Goal: Task Accomplishment & Management: Manage account settings

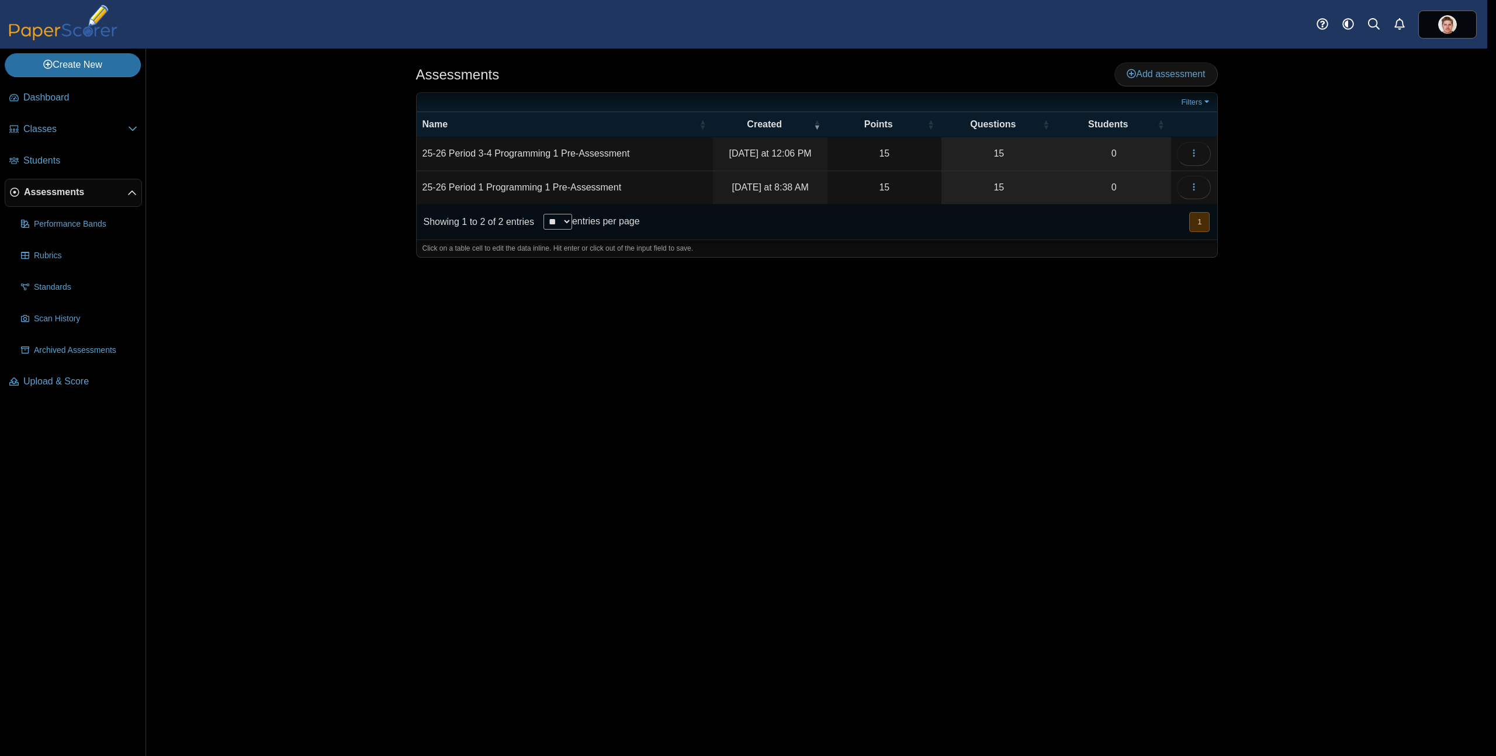
select select "**********"
click at [646, 155] on td "25-26 Period 3-4 Programming 1 Pre-Assessment" at bounding box center [569, 153] width 297 height 33
click at [1205, 148] on button "button" at bounding box center [1199, 153] width 34 height 23
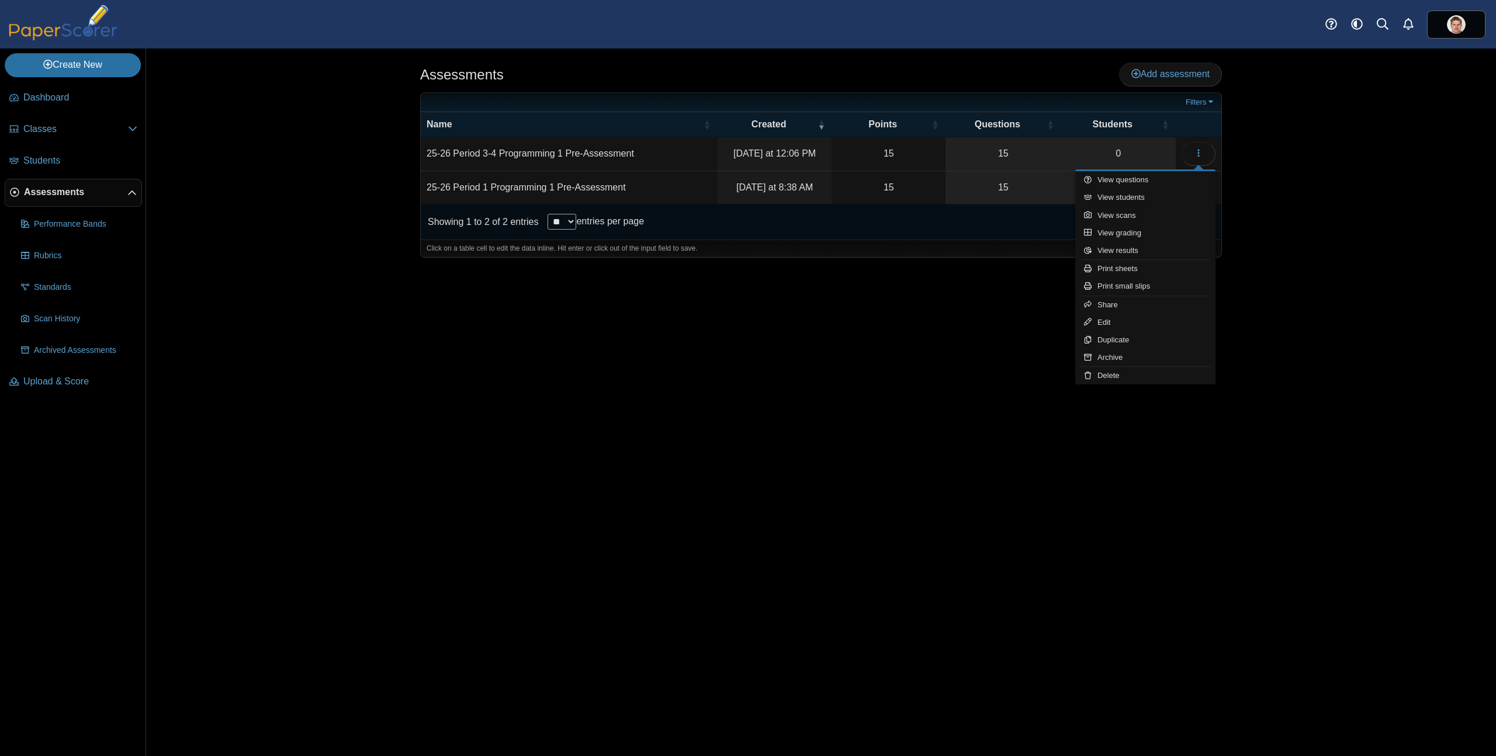
click at [605, 163] on td "25-26 Period 3-4 Programming 1 Pre-Assessment" at bounding box center [569, 153] width 297 height 33
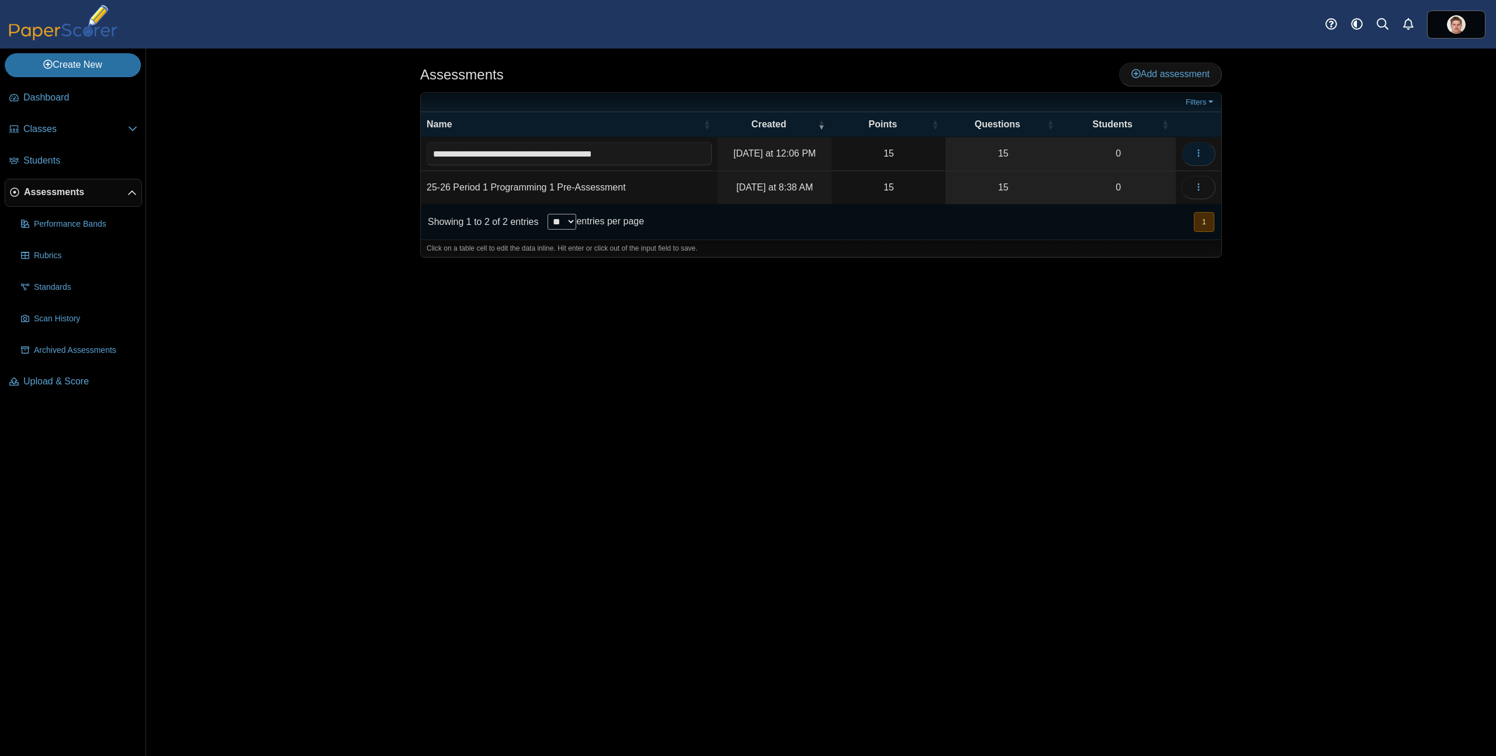
click at [1199, 151] on icon "button" at bounding box center [1198, 152] width 9 height 9
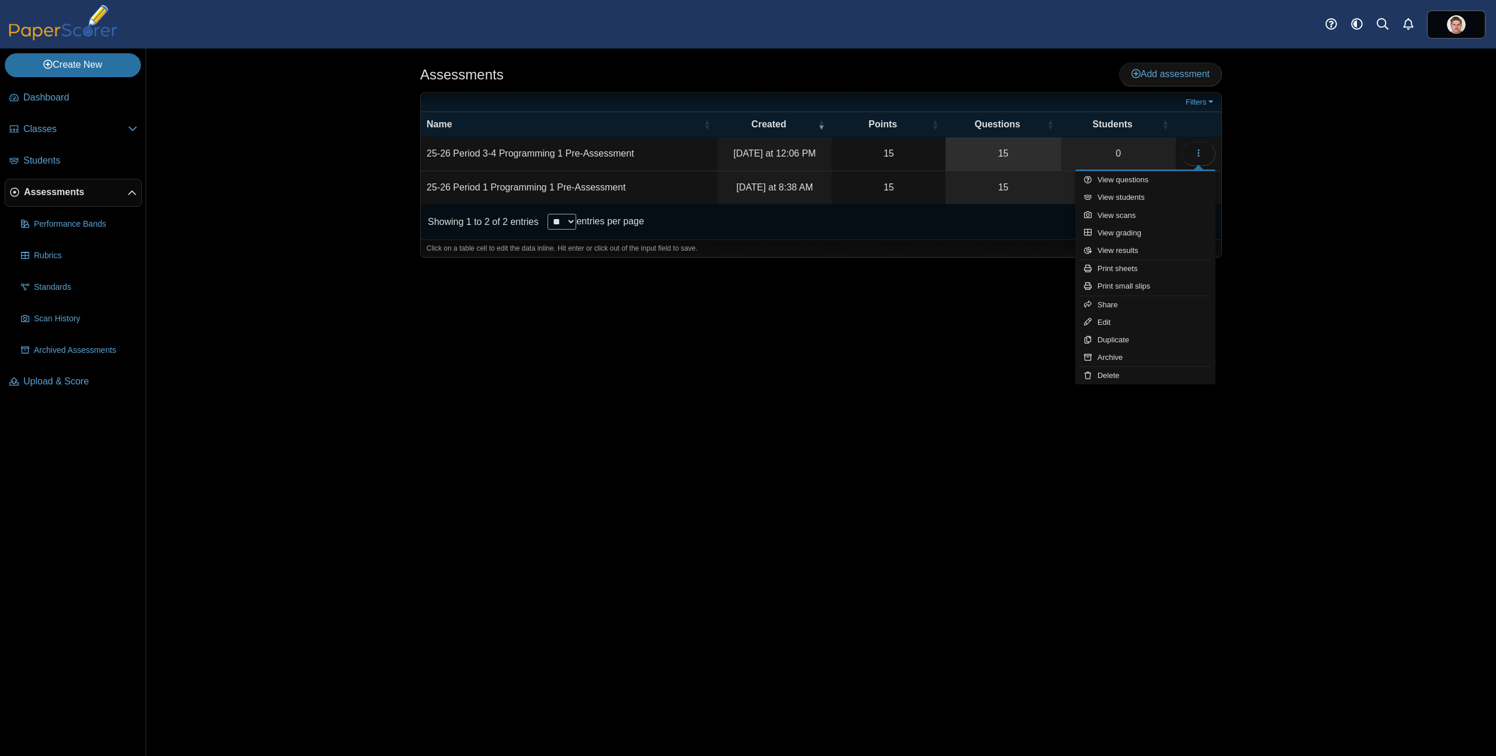
click at [1008, 150] on link "15" at bounding box center [1003, 153] width 115 height 33
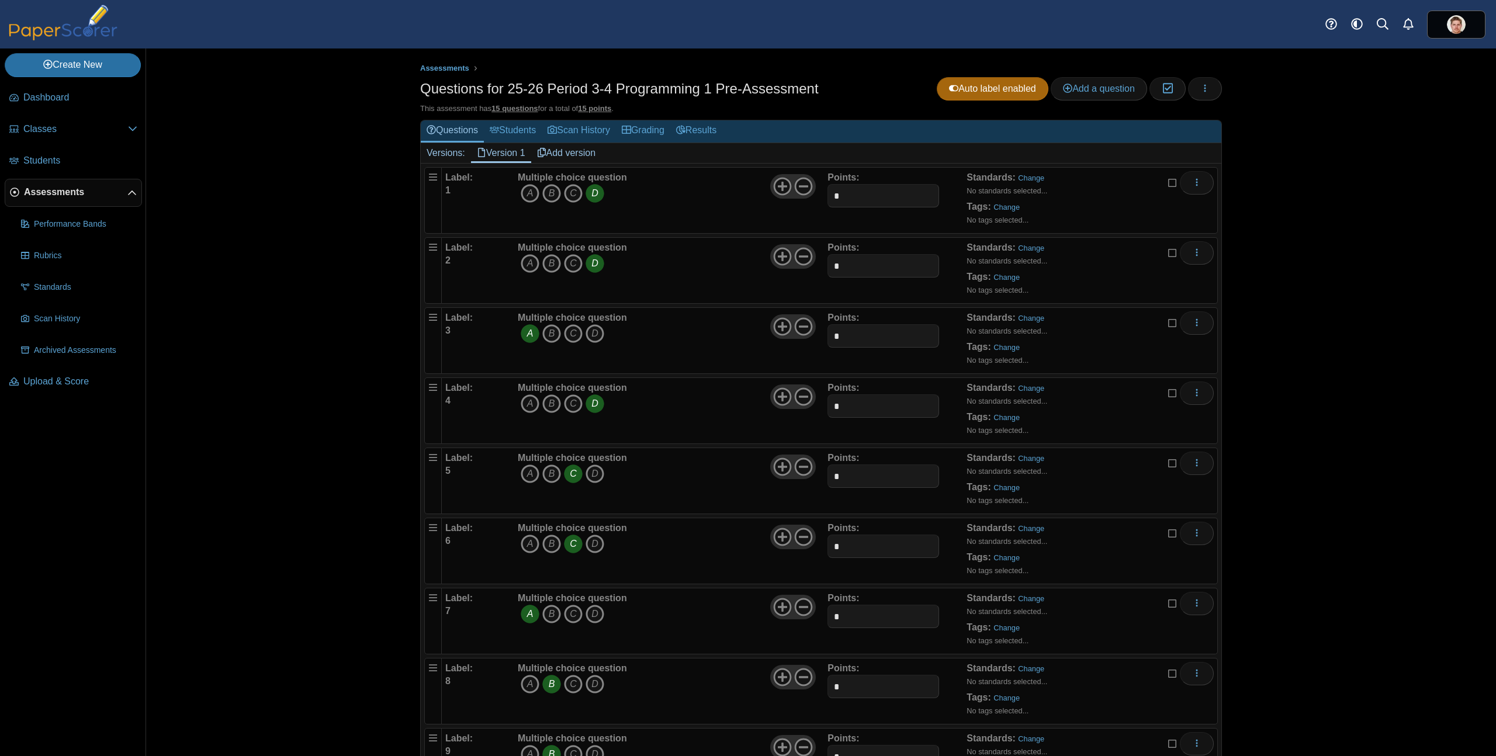
click at [59, 198] on link "Assessments" at bounding box center [73, 193] width 137 height 28
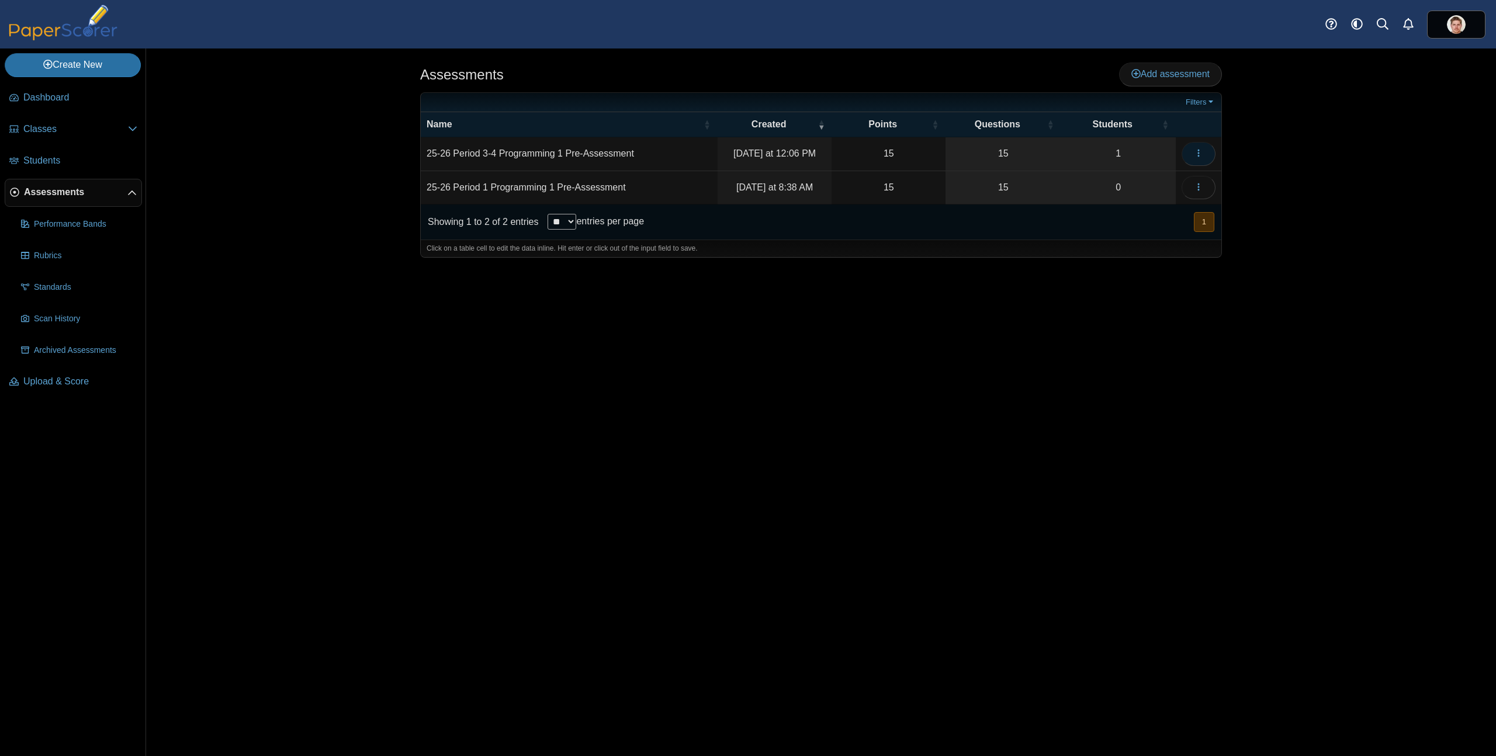
click at [1196, 153] on icon "button" at bounding box center [1198, 152] width 9 height 9
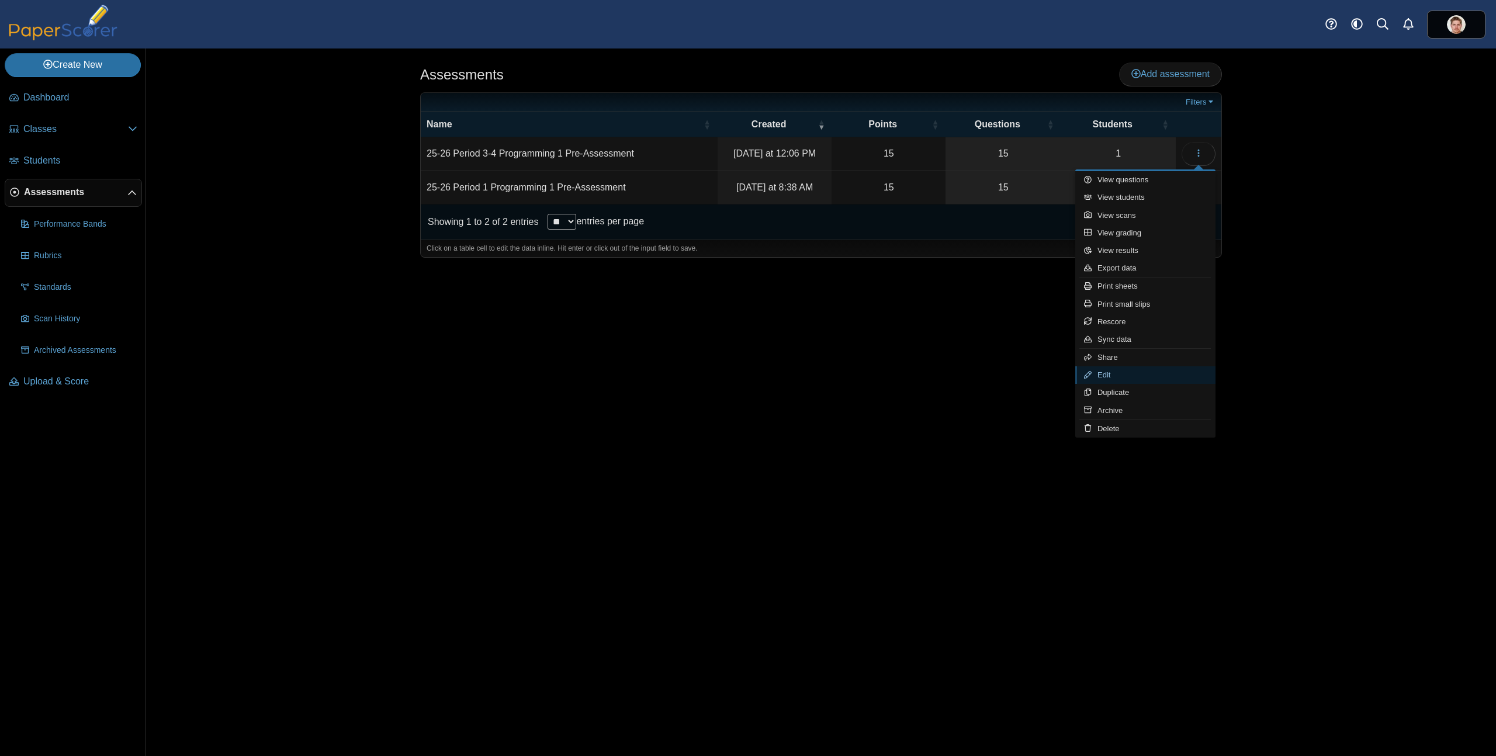
click at [1113, 369] on link "Edit" at bounding box center [1145, 375] width 140 height 18
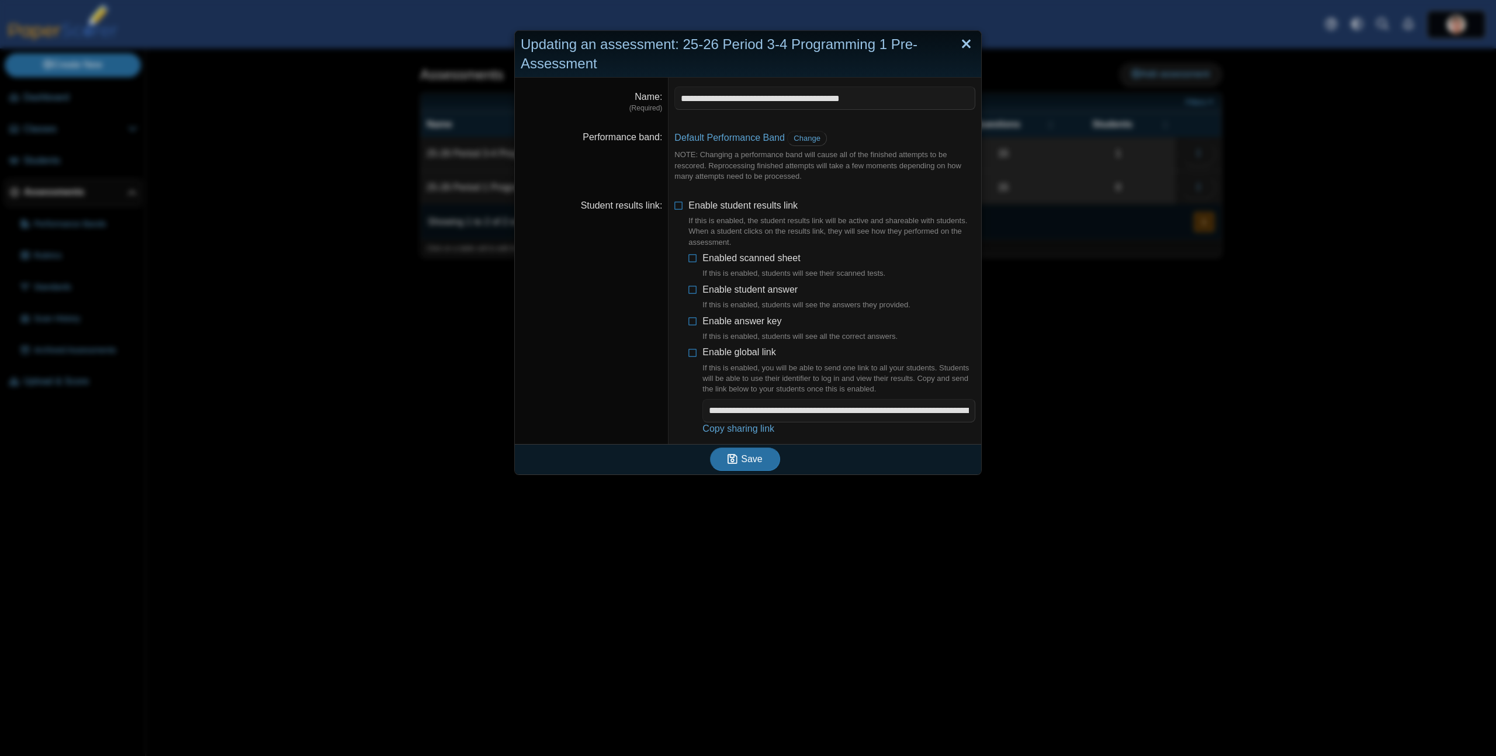
click at [967, 44] on link "Close" at bounding box center [966, 44] width 18 height 20
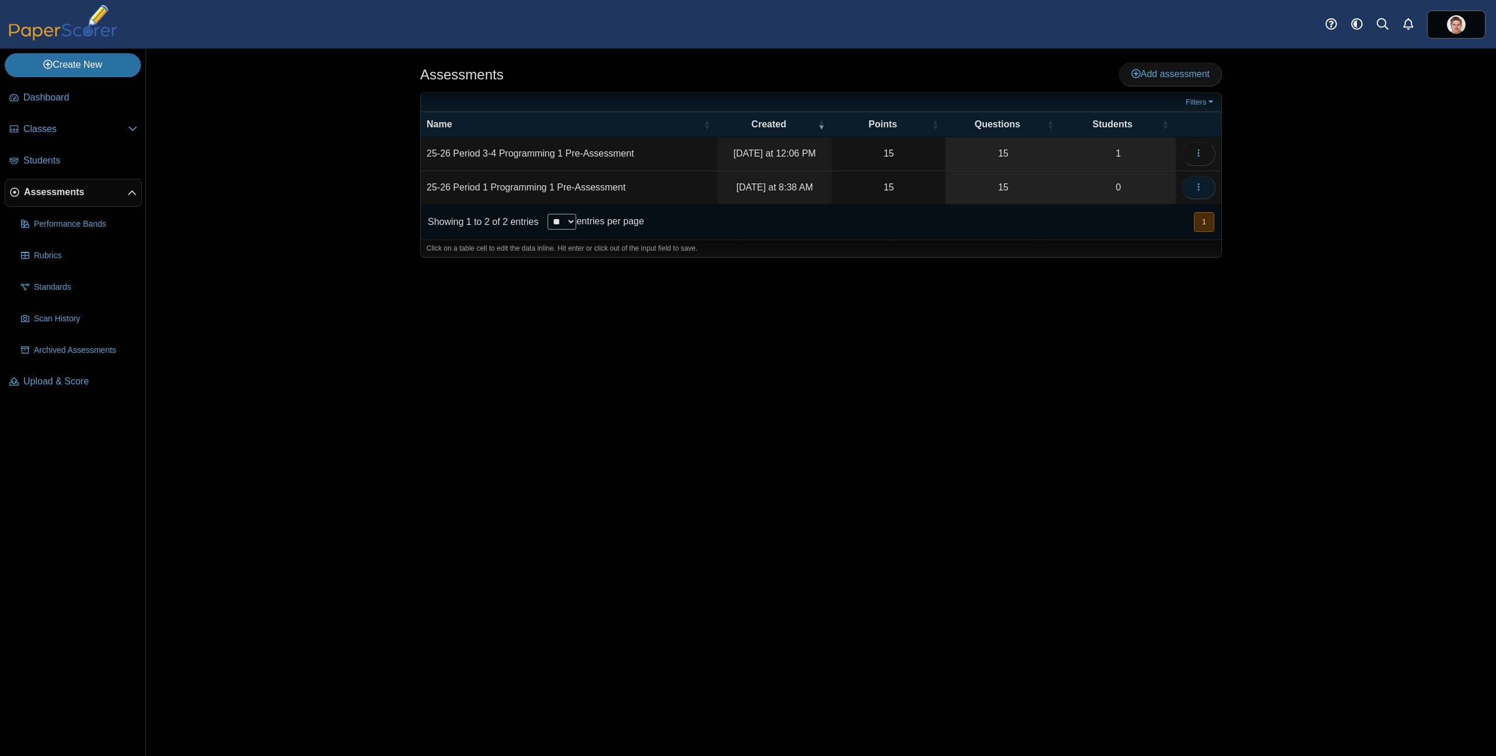
click at [1202, 185] on icon "button" at bounding box center [1198, 186] width 9 height 9
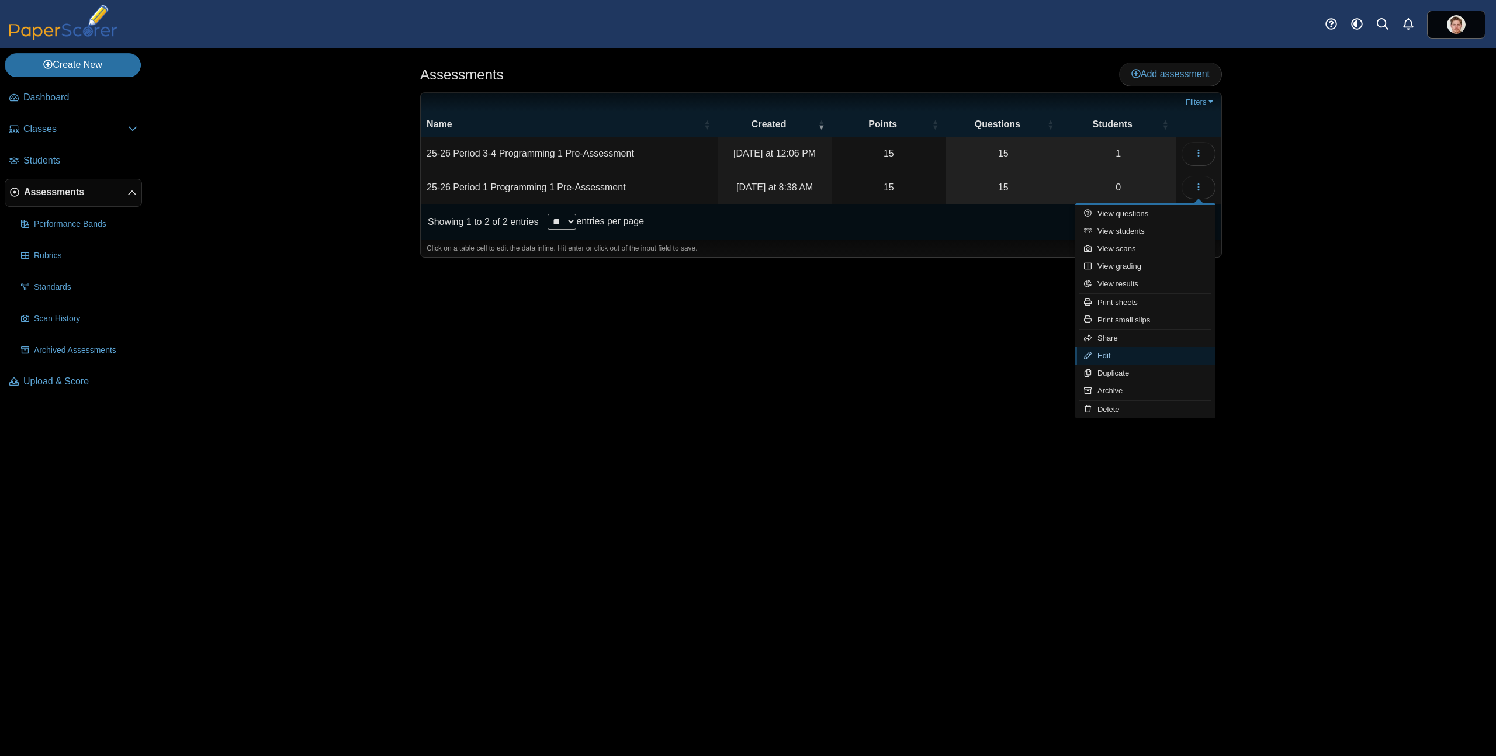
click at [1101, 354] on link "Edit" at bounding box center [1145, 356] width 140 height 18
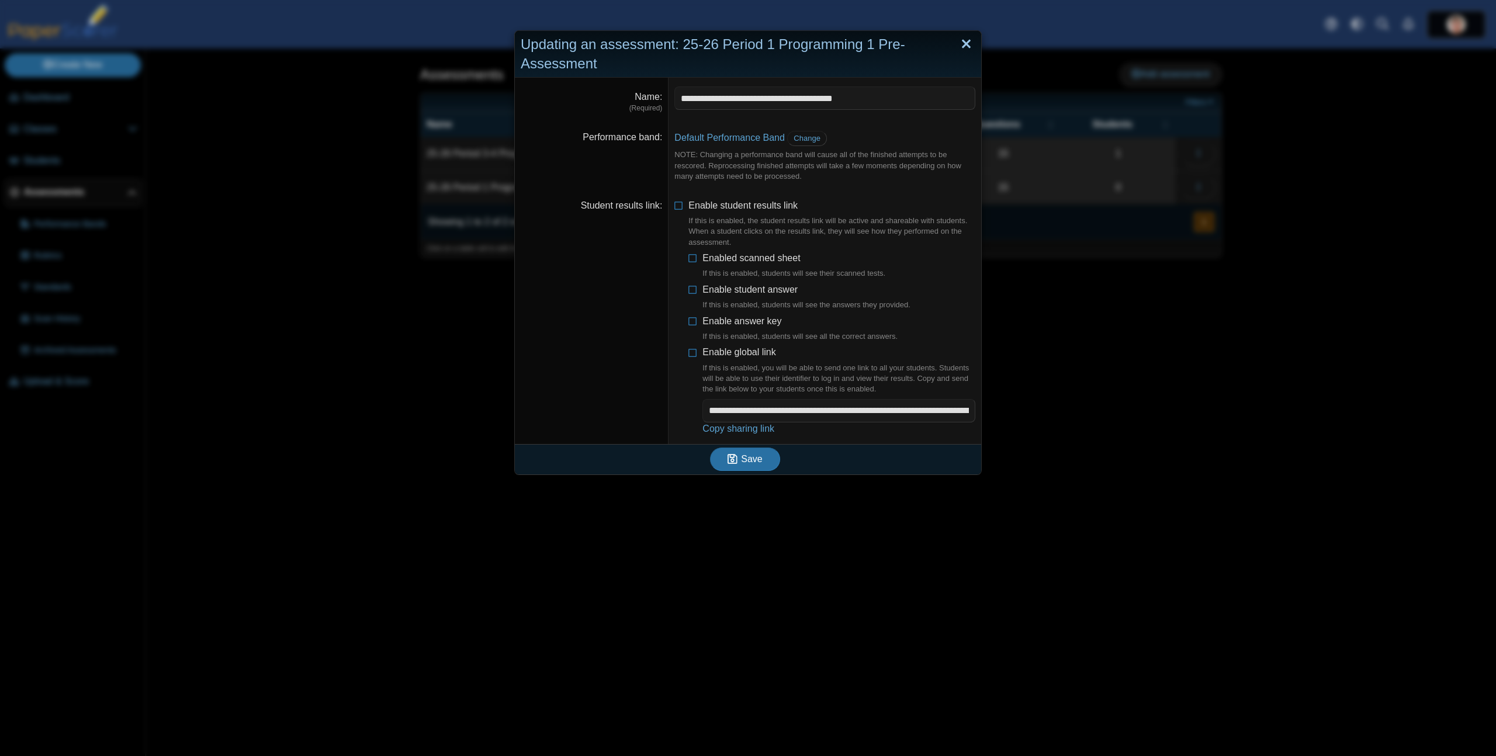
click at [963, 45] on link "Close" at bounding box center [966, 44] width 18 height 20
